Goal: Task Accomplishment & Management: Manage account settings

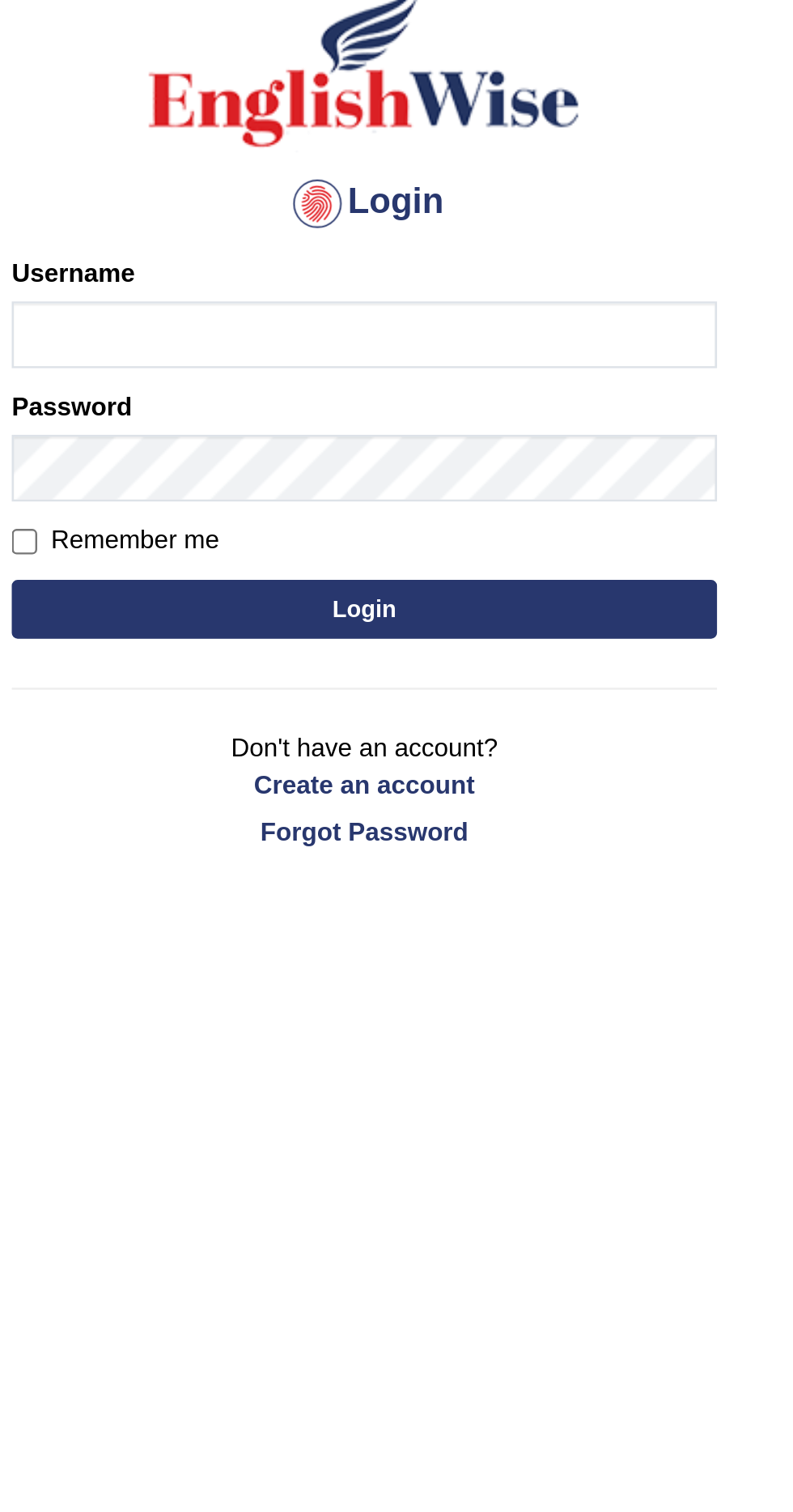
click at [372, 254] on input "Username" at bounding box center [397, 261] width 292 height 28
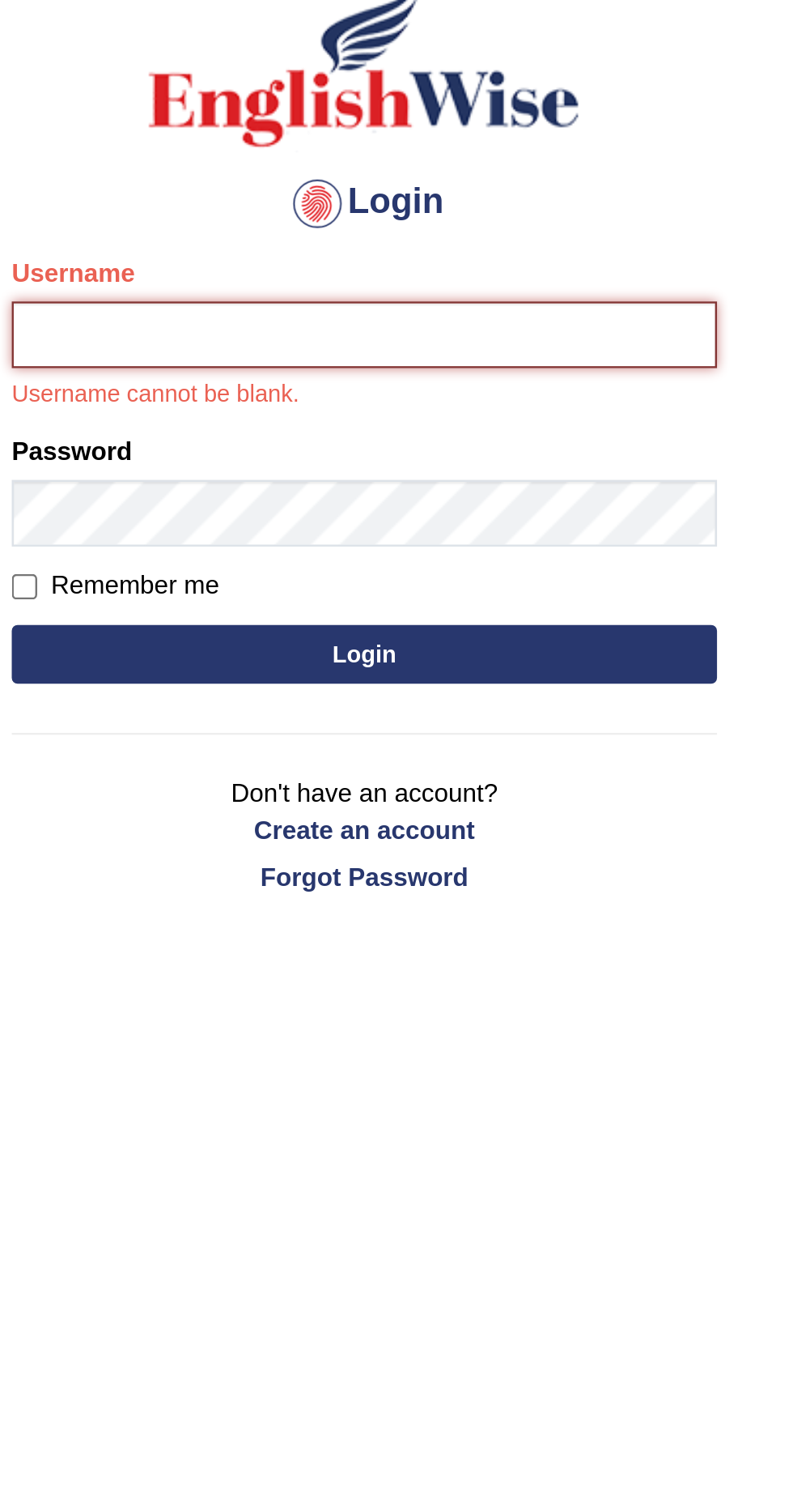
type input "Fatimasaif"
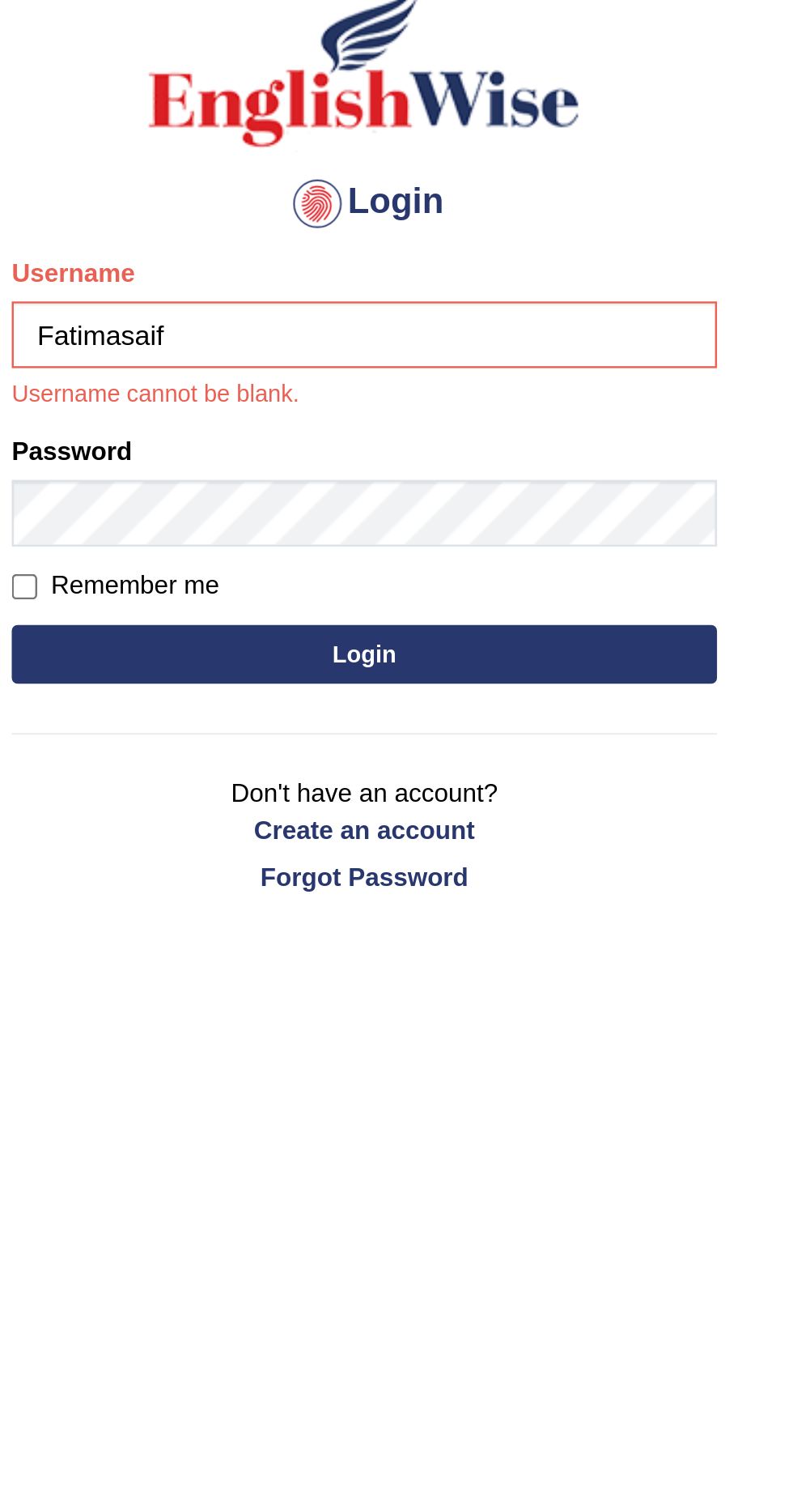
click at [251, 380] on button "Login" at bounding box center [397, 392] width 292 height 25
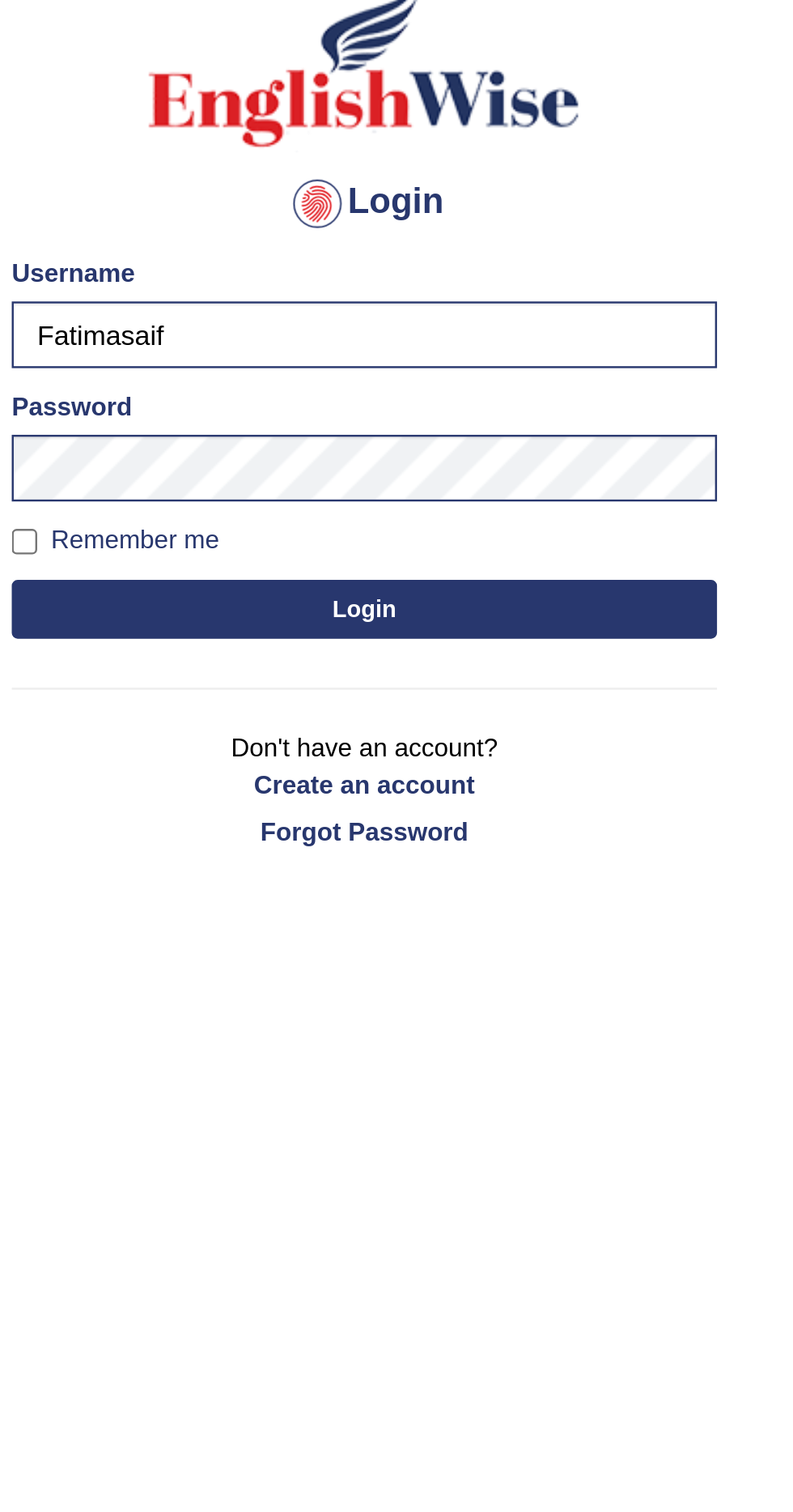
click at [443, 378] on button "Login" at bounding box center [397, 374] width 292 height 25
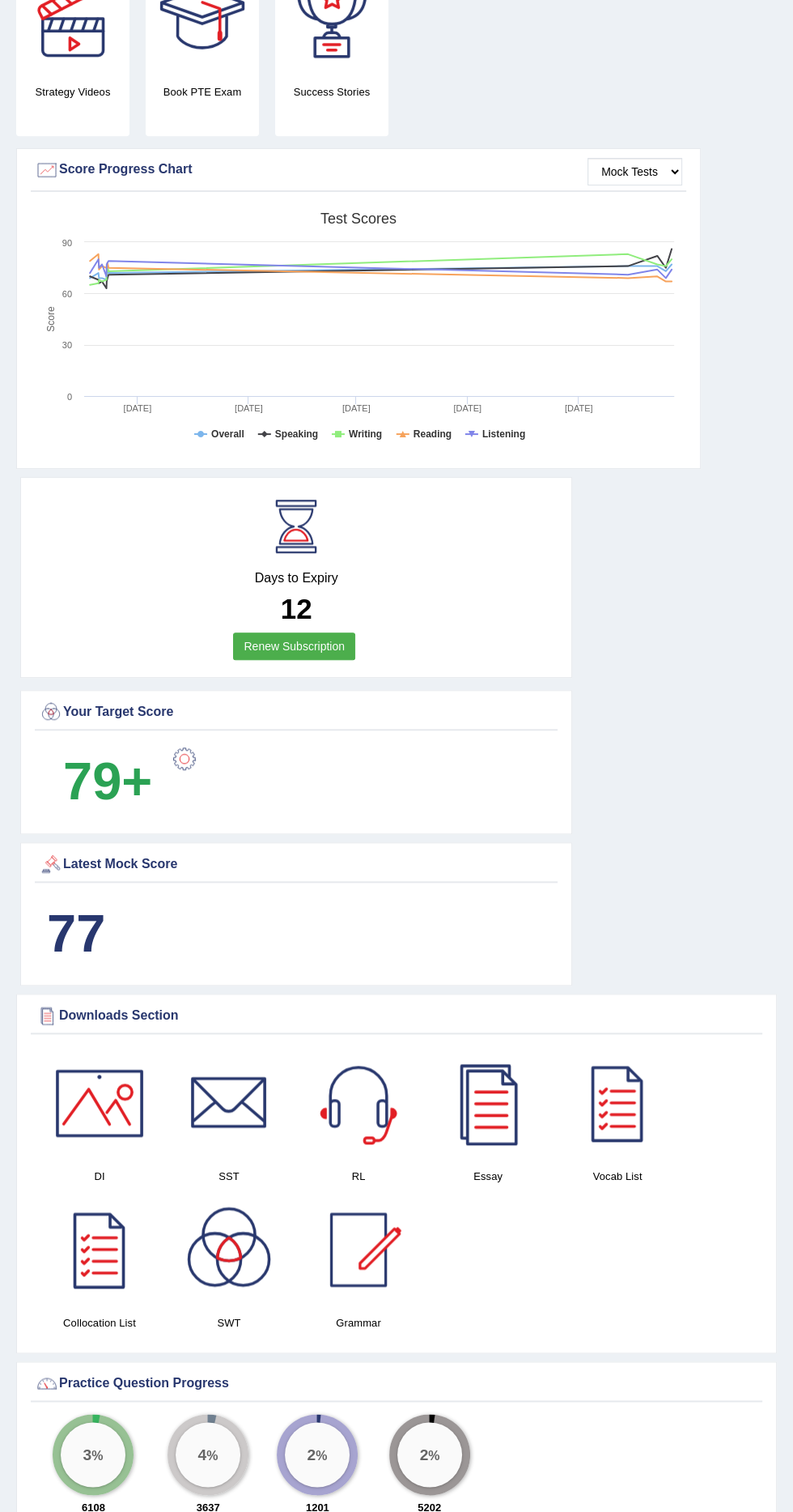
scroll to position [601, 0]
